Goal: Task Accomplishment & Management: Manage account settings

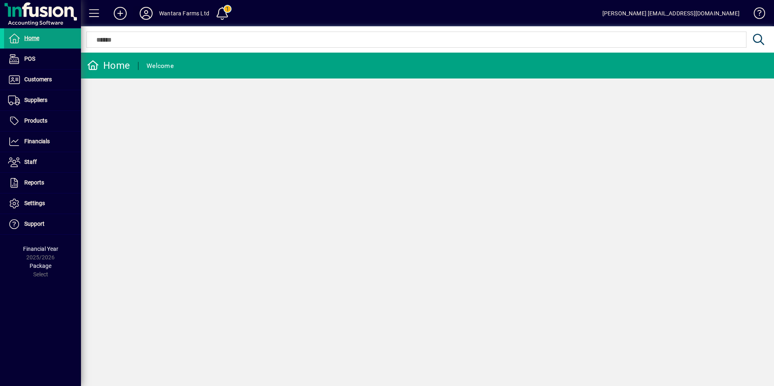
click at [148, 15] on icon at bounding box center [146, 13] width 16 height 13
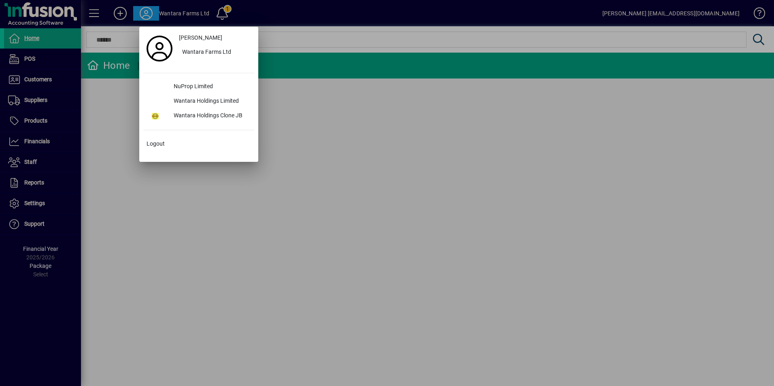
click at [148, 15] on div at bounding box center [387, 193] width 774 height 386
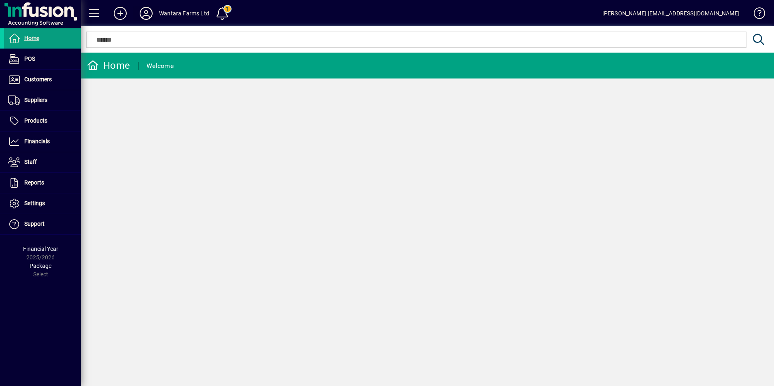
click at [145, 12] on icon at bounding box center [146, 13] width 16 height 13
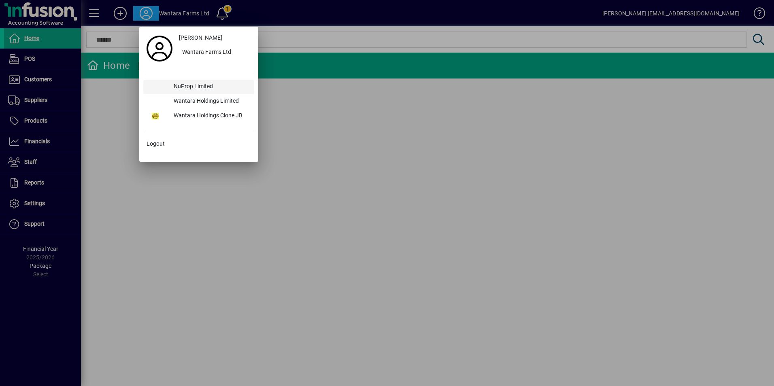
click at [186, 87] on div "NuProp Limited" at bounding box center [210, 87] width 87 height 15
